Goal: Information Seeking & Learning: Learn about a topic

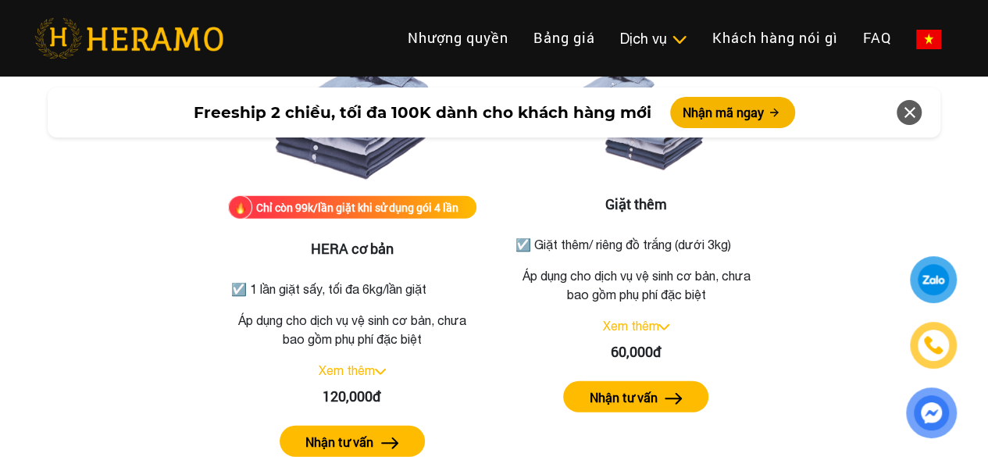
scroll to position [2040, 0]
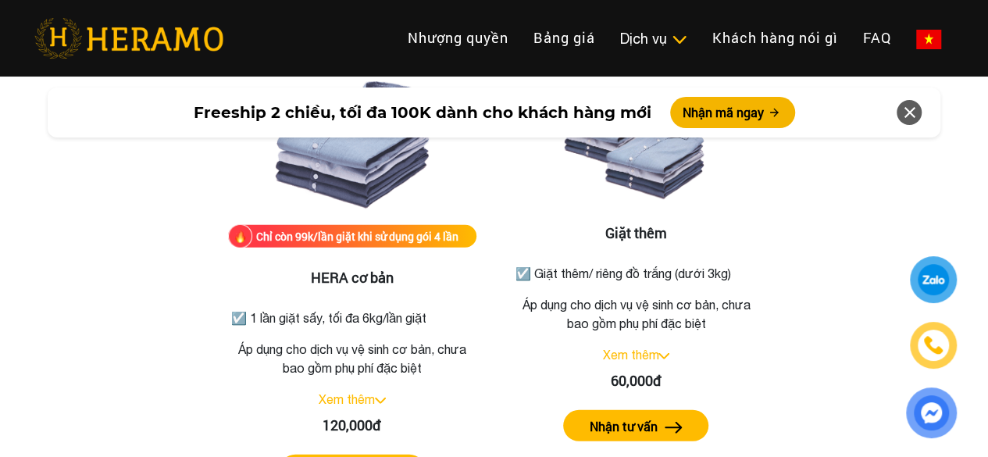
drag, startPoint x: 994, startPoint y: 29, endPoint x: 999, endPoint y: 141, distance: 112.5
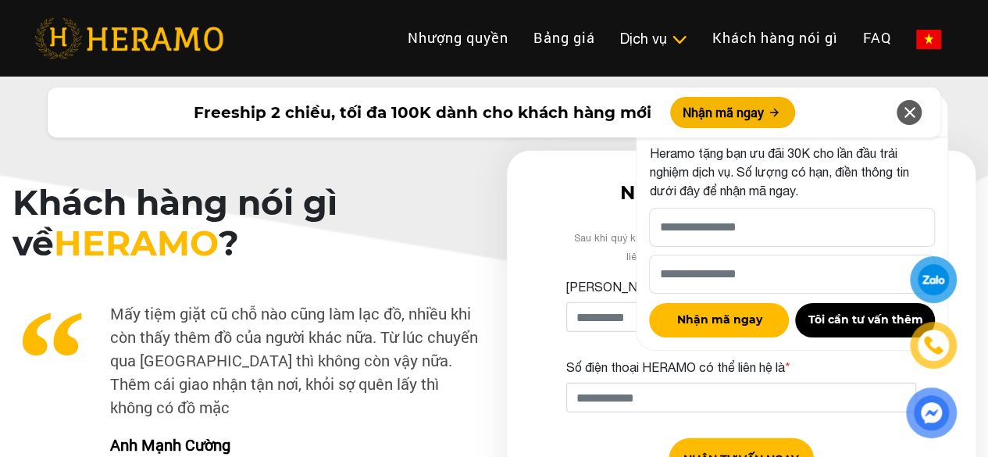
scroll to position [4617, 0]
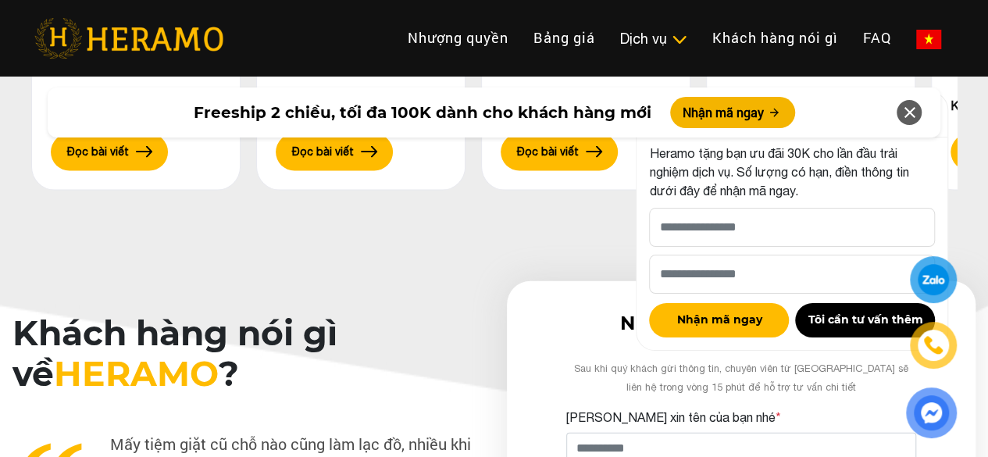
click at [903, 109] on icon at bounding box center [908, 112] width 19 height 28
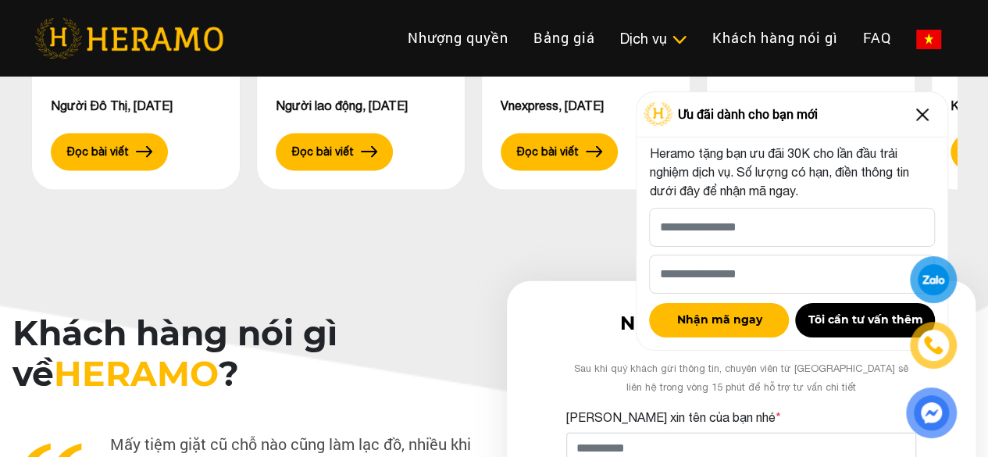
click at [923, 116] on img at bounding box center [922, 114] width 25 height 25
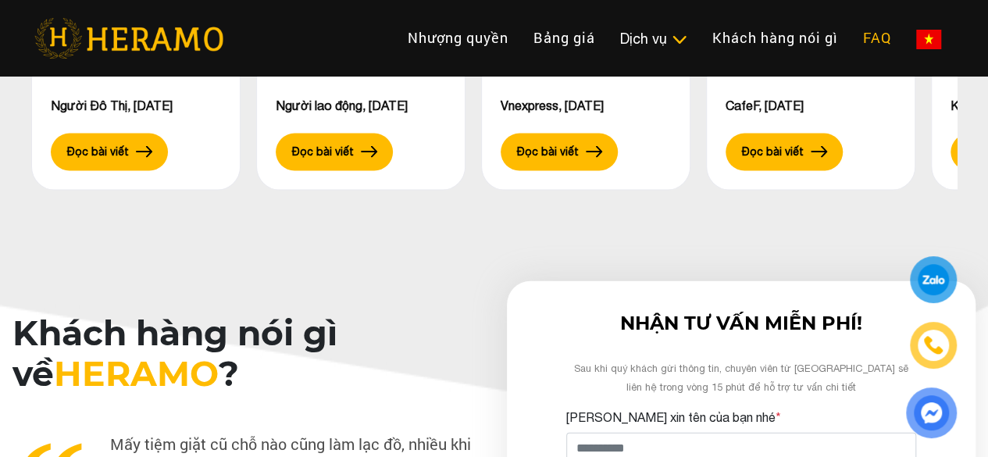
click at [850, 30] on link "FAQ" at bounding box center [876, 38] width 53 height 34
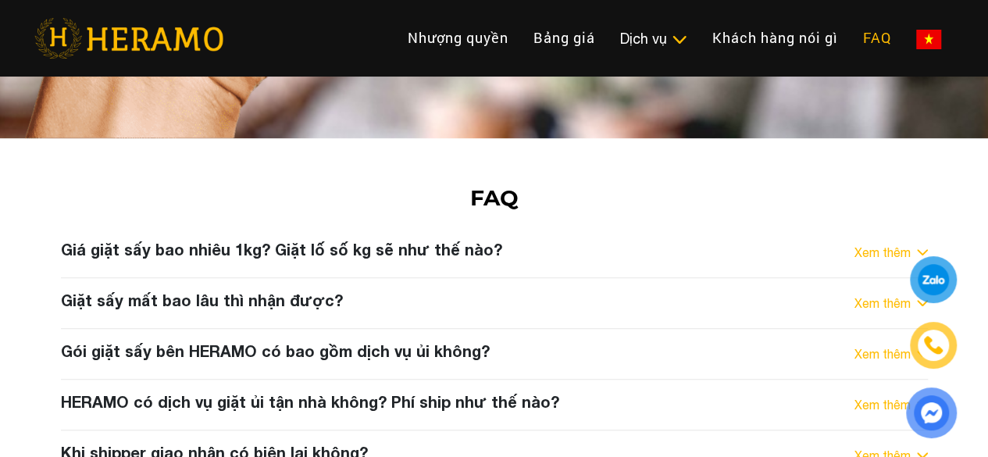
scroll to position [6096, 0]
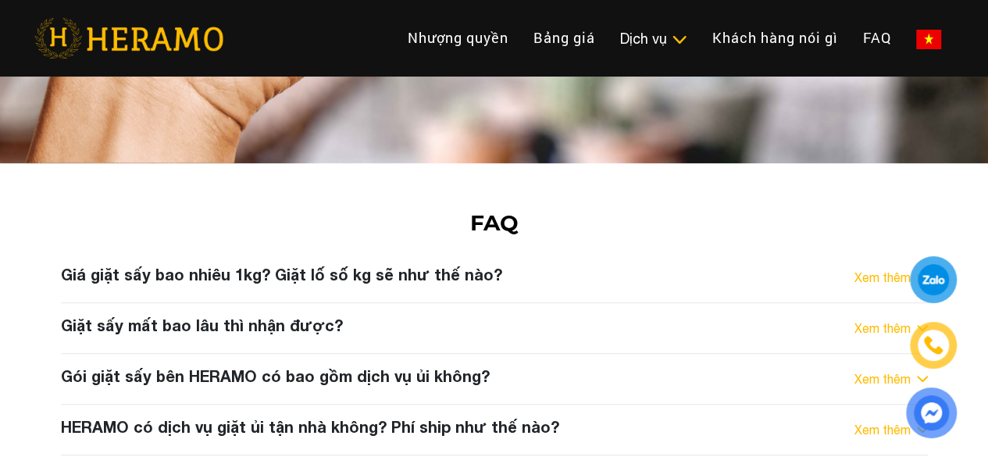
click at [369, 265] on h3 "Giá giặt sấy bao nhiêu 1kg? Giặt lố số kg sẽ như thế nào?" at bounding box center [281, 274] width 441 height 19
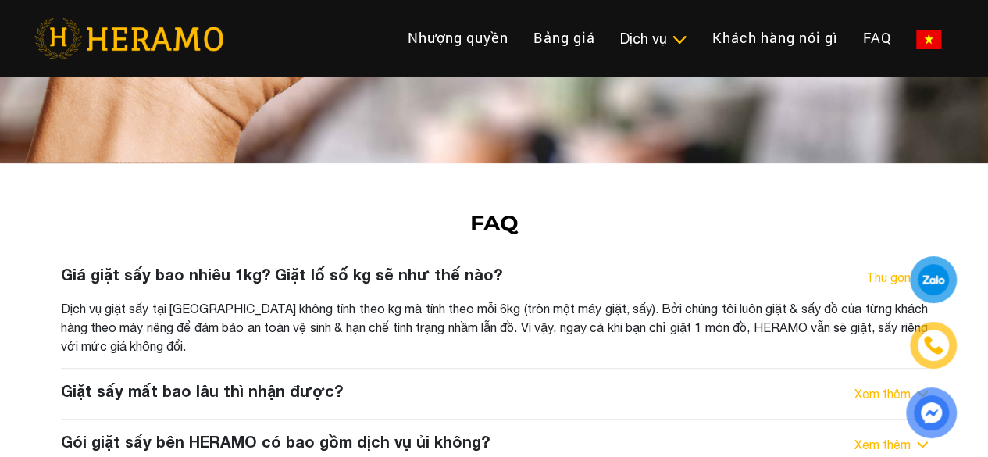
click at [464, 381] on div "Giặt sấy mất bao lâu thì nhận được? Xem thêm" at bounding box center [494, 393] width 867 height 25
click at [431, 381] on div "Giặt sấy mất bao lâu thì nhận được? Xem thêm" at bounding box center [494, 393] width 867 height 25
click at [854, 384] on link "Xem thêm" at bounding box center [882, 393] width 56 height 19
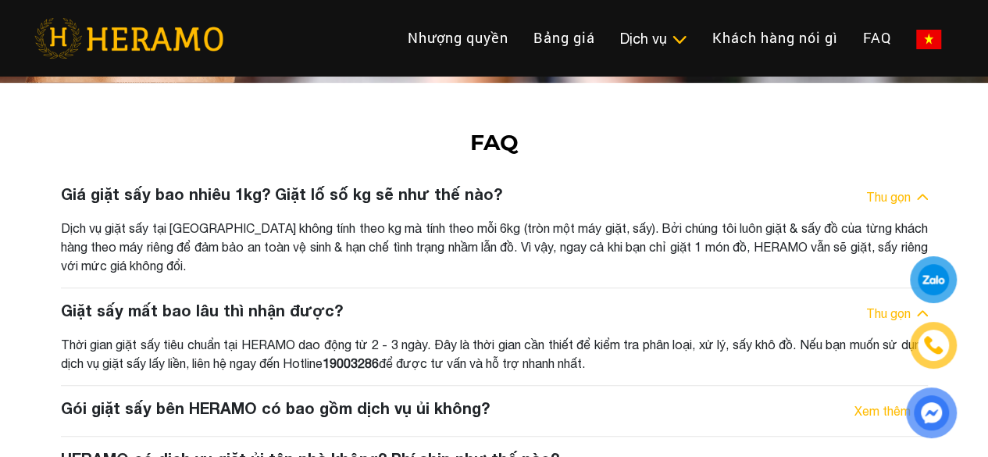
scroll to position [6174, 0]
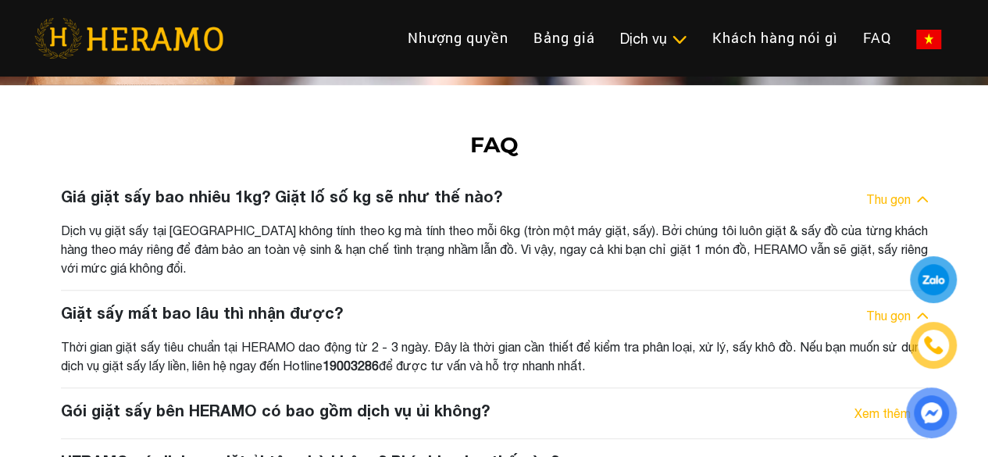
click at [543, 401] on div "Gói giặt sấy bên HERAMO có bao gồm dịch vụ ủi không? Xem thêm" at bounding box center [494, 413] width 867 height 25
click at [871, 404] on link "Xem thêm" at bounding box center [882, 413] width 56 height 19
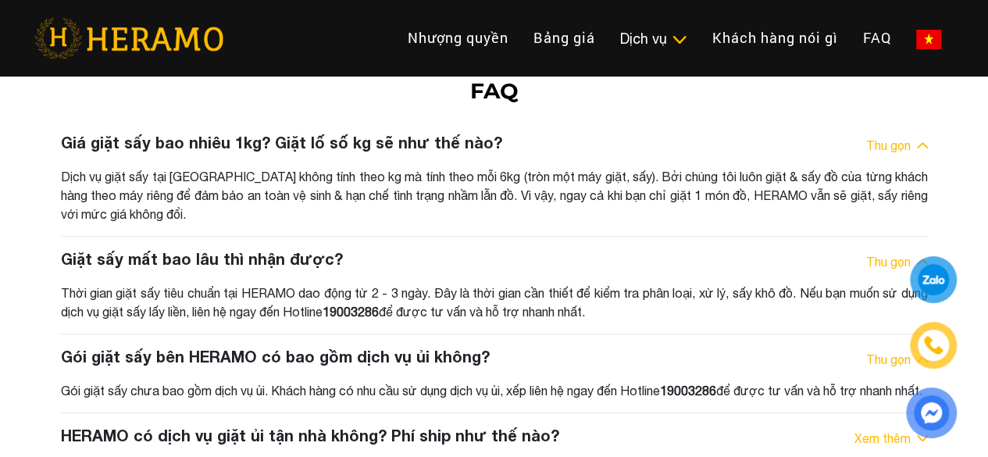
scroll to position [6252, 0]
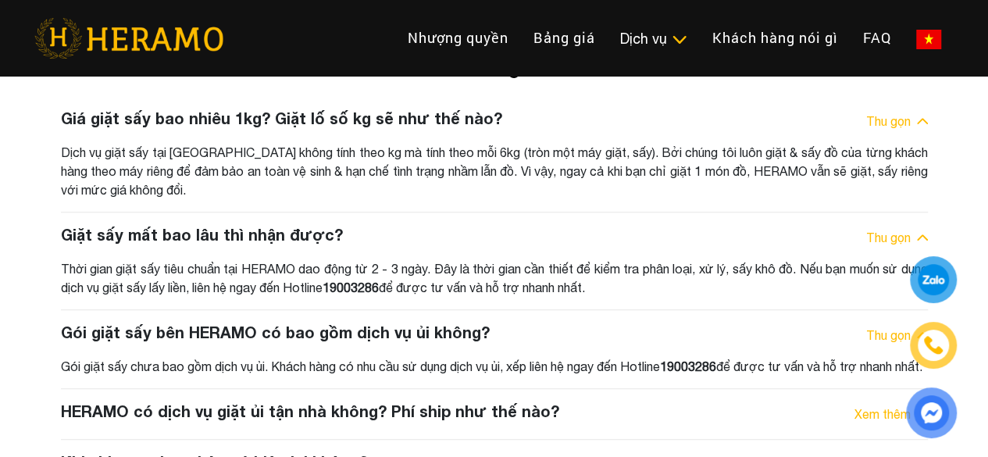
drag, startPoint x: 743, startPoint y: 214, endPoint x: 643, endPoint y: 219, distance: 100.1
click at [643, 357] on div "Gói giặt sấy chưa bao gồm dịch vụ ủi. Khách hàng có nhu cầu sử dụng dịch vụ ủi,…" at bounding box center [494, 366] width 867 height 19
copy div "Hotline 19003286"
